Goal: Complete application form

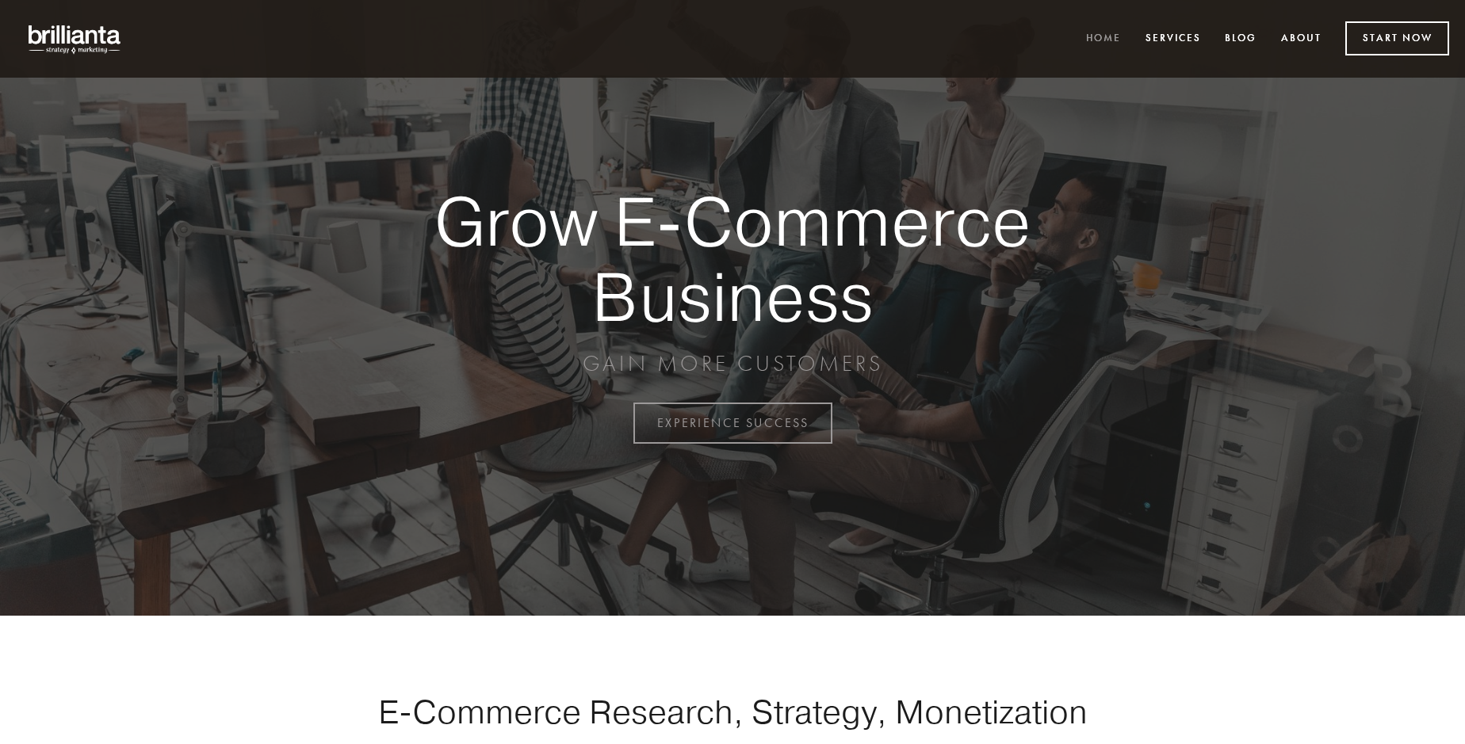
scroll to position [4155, 0]
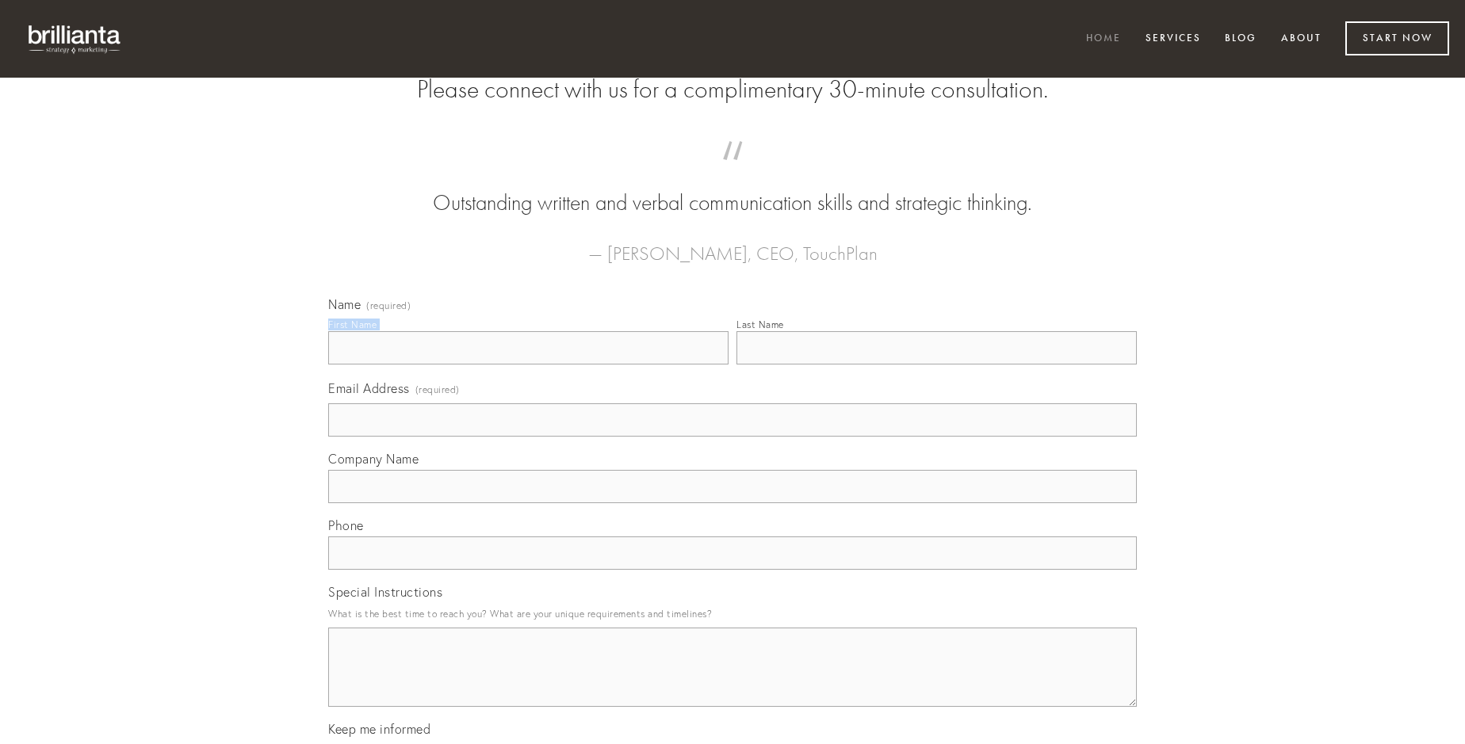
type input "[PERSON_NAME]"
click at [936, 365] on input "Last Name" at bounding box center [936, 347] width 400 height 33
type input "[PERSON_NAME]"
click at [732, 437] on input "Email Address (required)" at bounding box center [732, 419] width 809 height 33
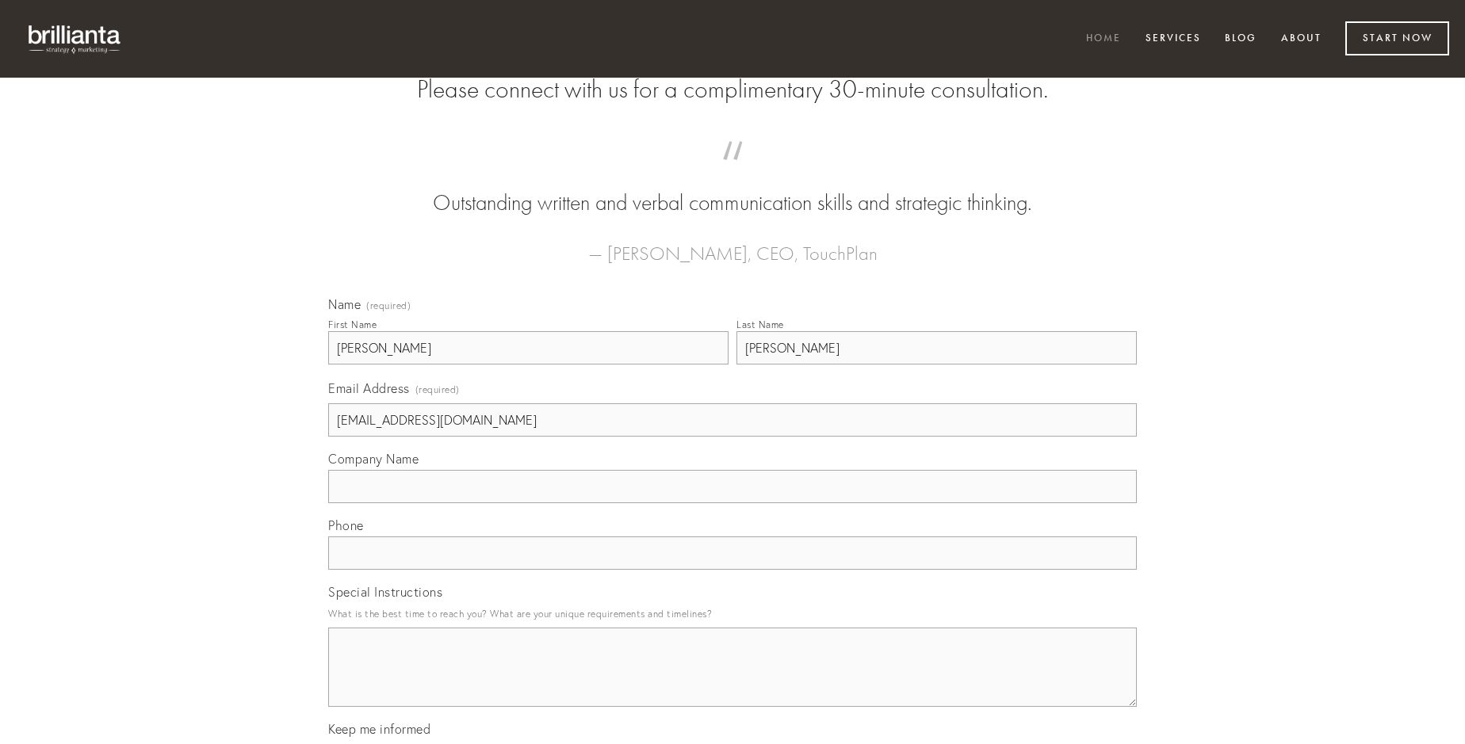
type input "[EMAIL_ADDRESS][DOMAIN_NAME]"
click at [732, 503] on input "Company Name" at bounding box center [732, 486] width 809 height 33
type input "contigo"
click at [732, 570] on input "text" at bounding box center [732, 553] width 809 height 33
click at [732, 682] on textarea "Special Instructions" at bounding box center [732, 667] width 809 height 79
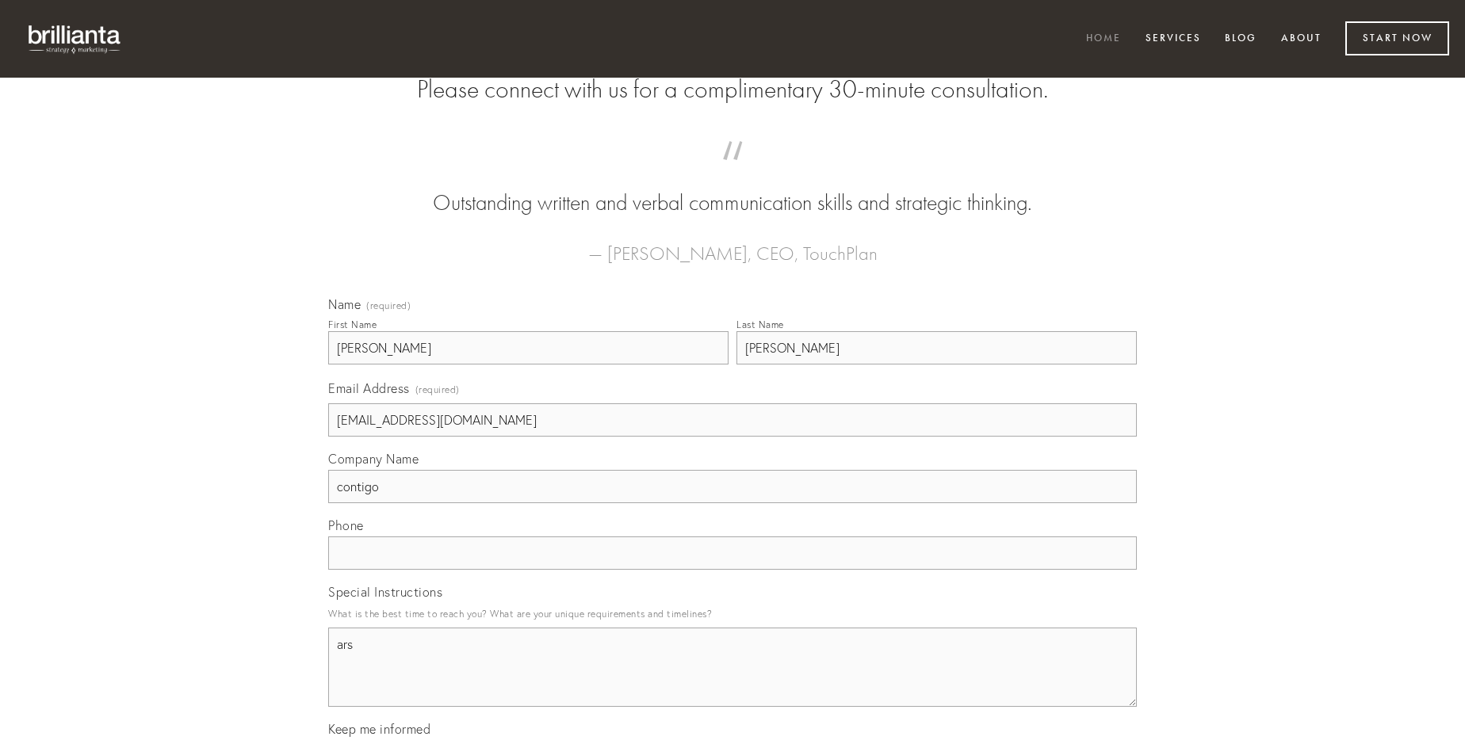
type textarea "ars"
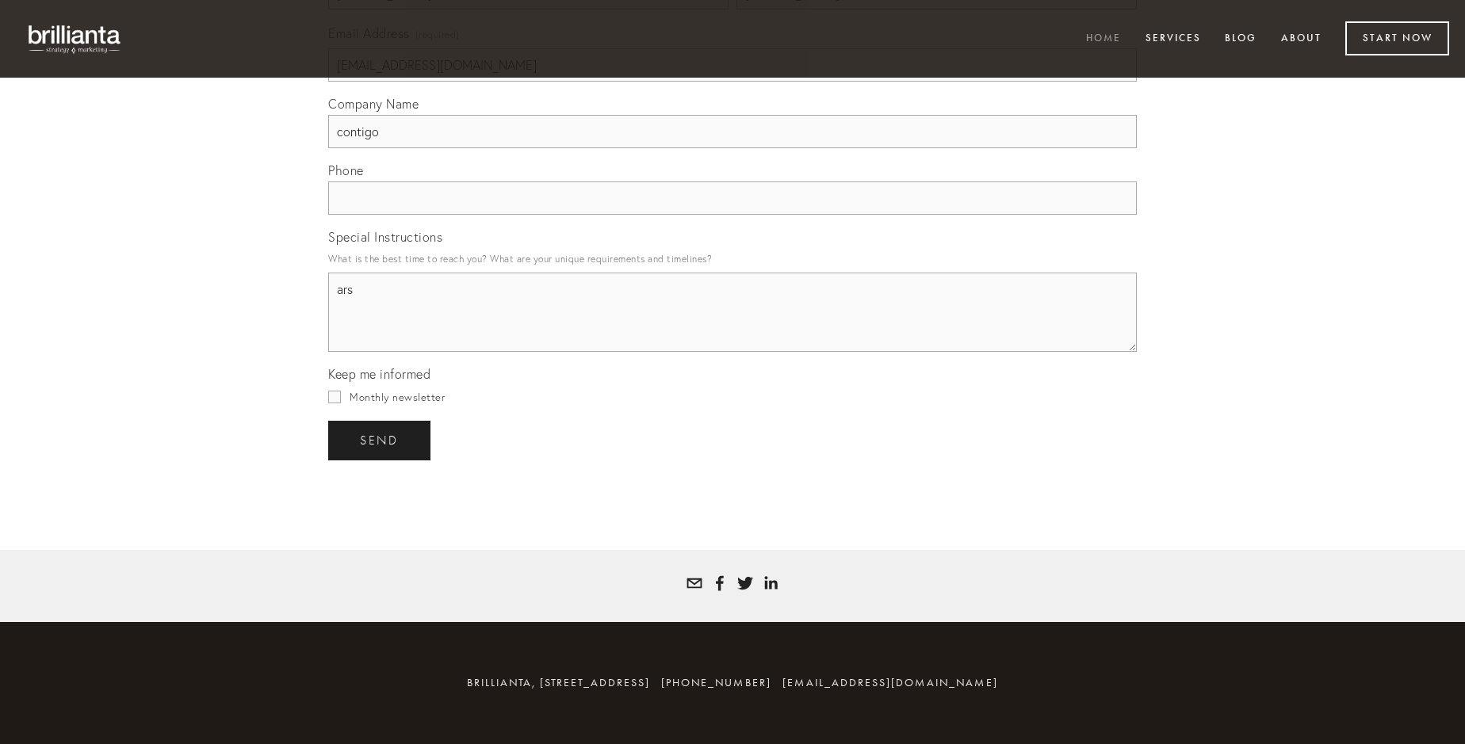
click at [381, 440] on span "send" at bounding box center [379, 441] width 39 height 14
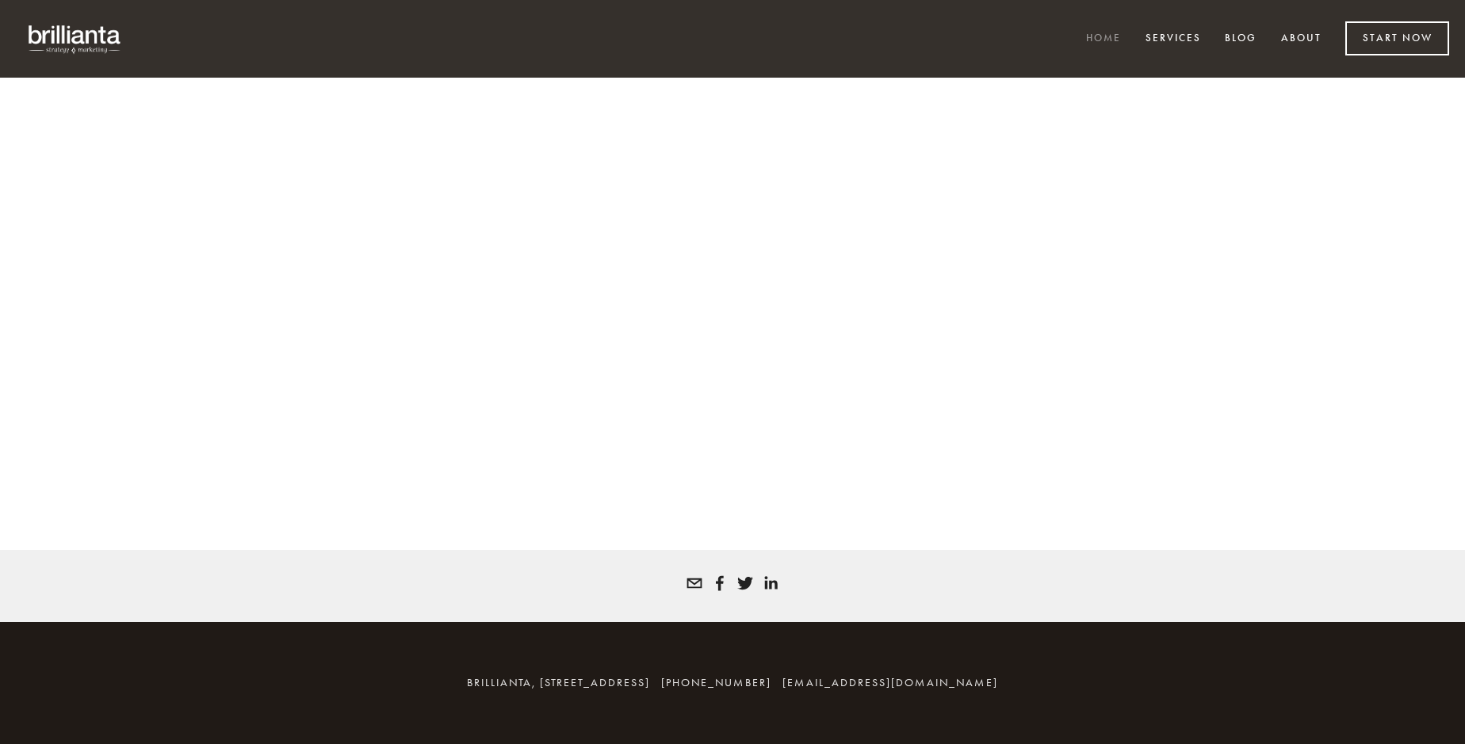
scroll to position [4134, 0]
